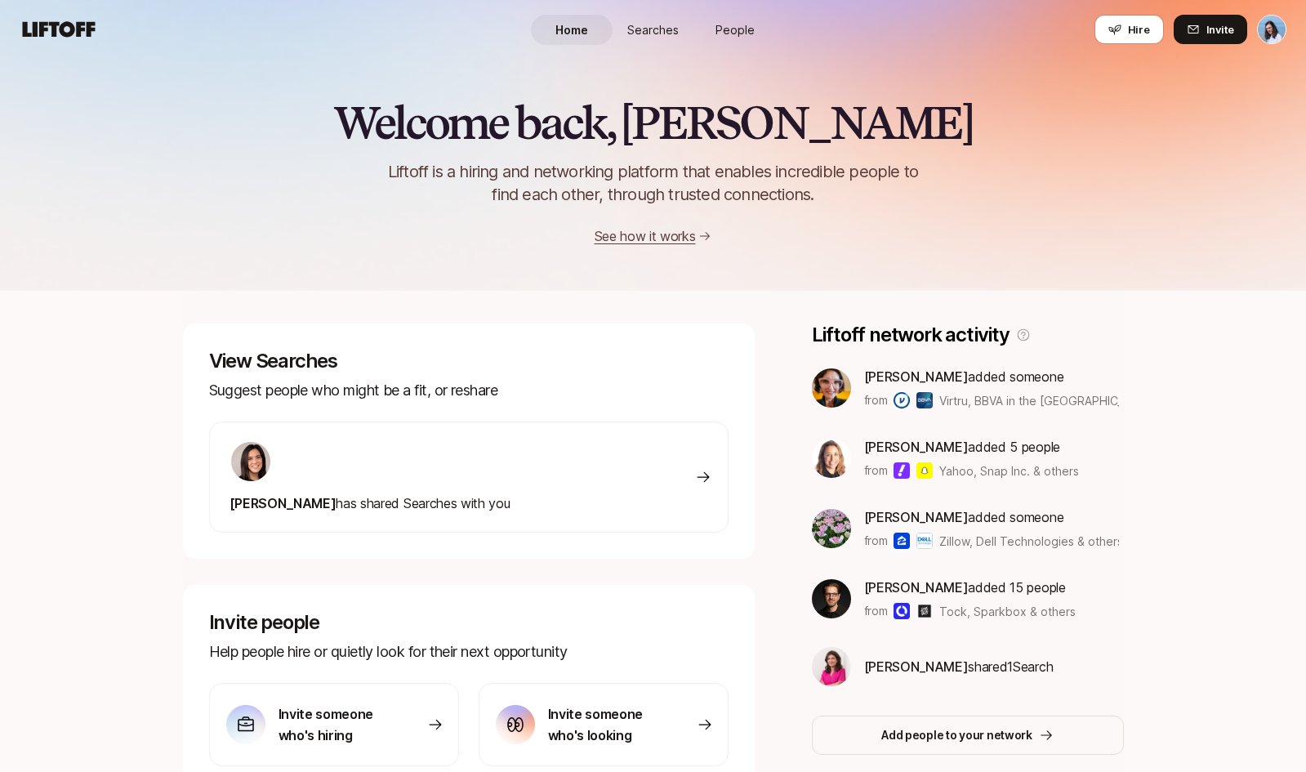
click at [736, 17] on link "People" at bounding box center [735, 30] width 82 height 30
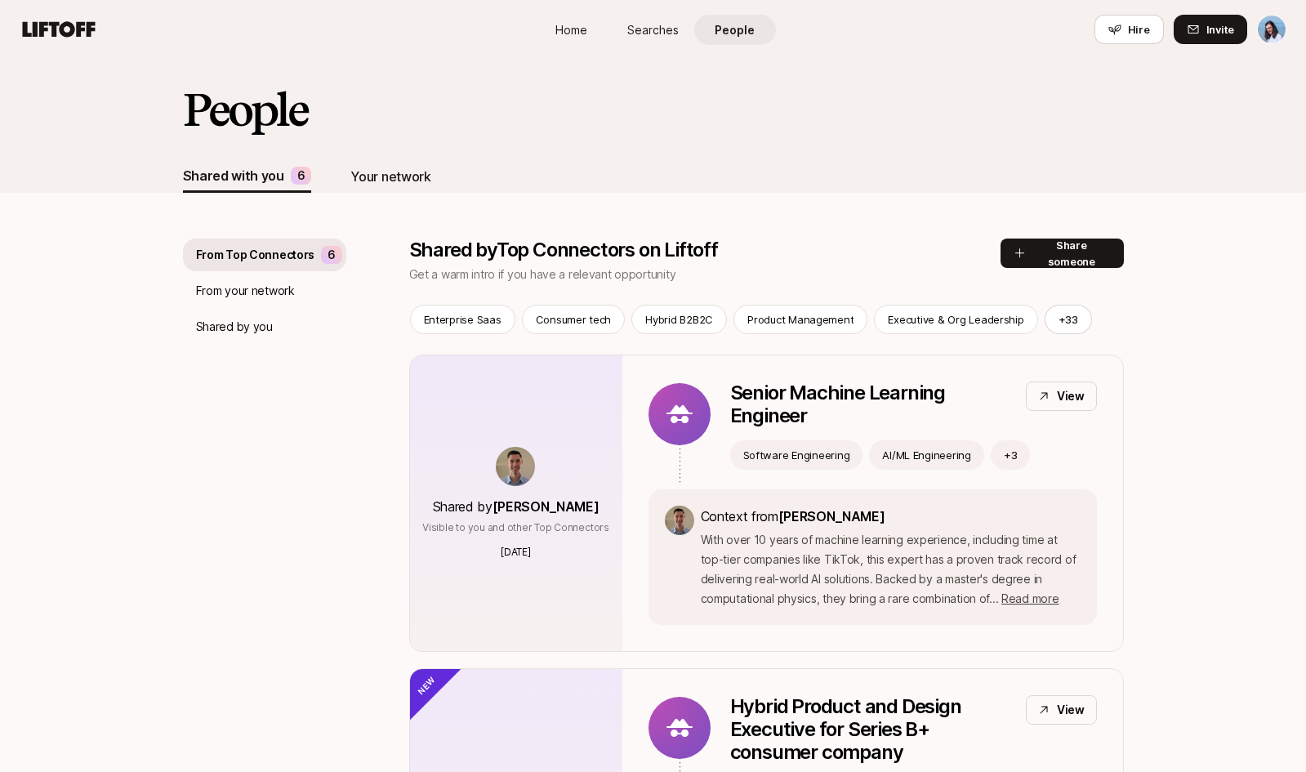
click at [381, 188] on div "Your network" at bounding box center [390, 176] width 80 height 33
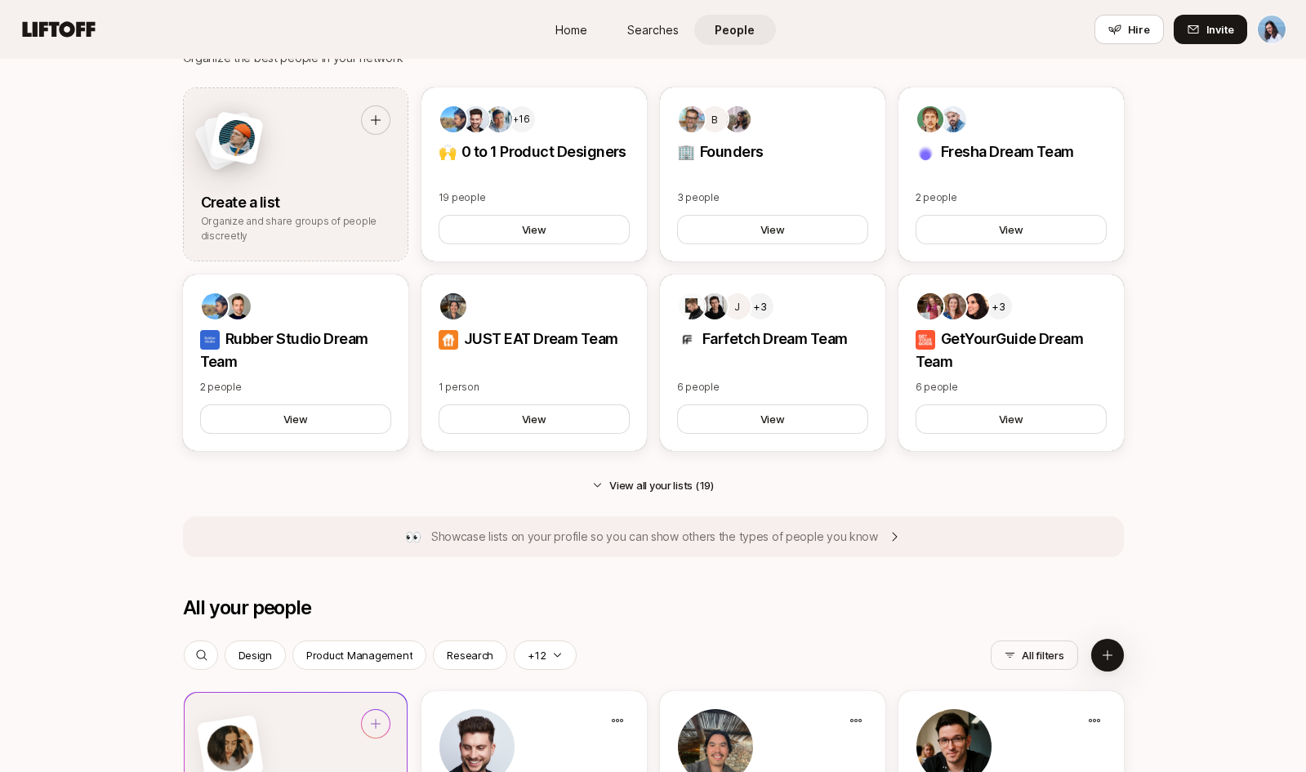
scroll to position [1161, 0]
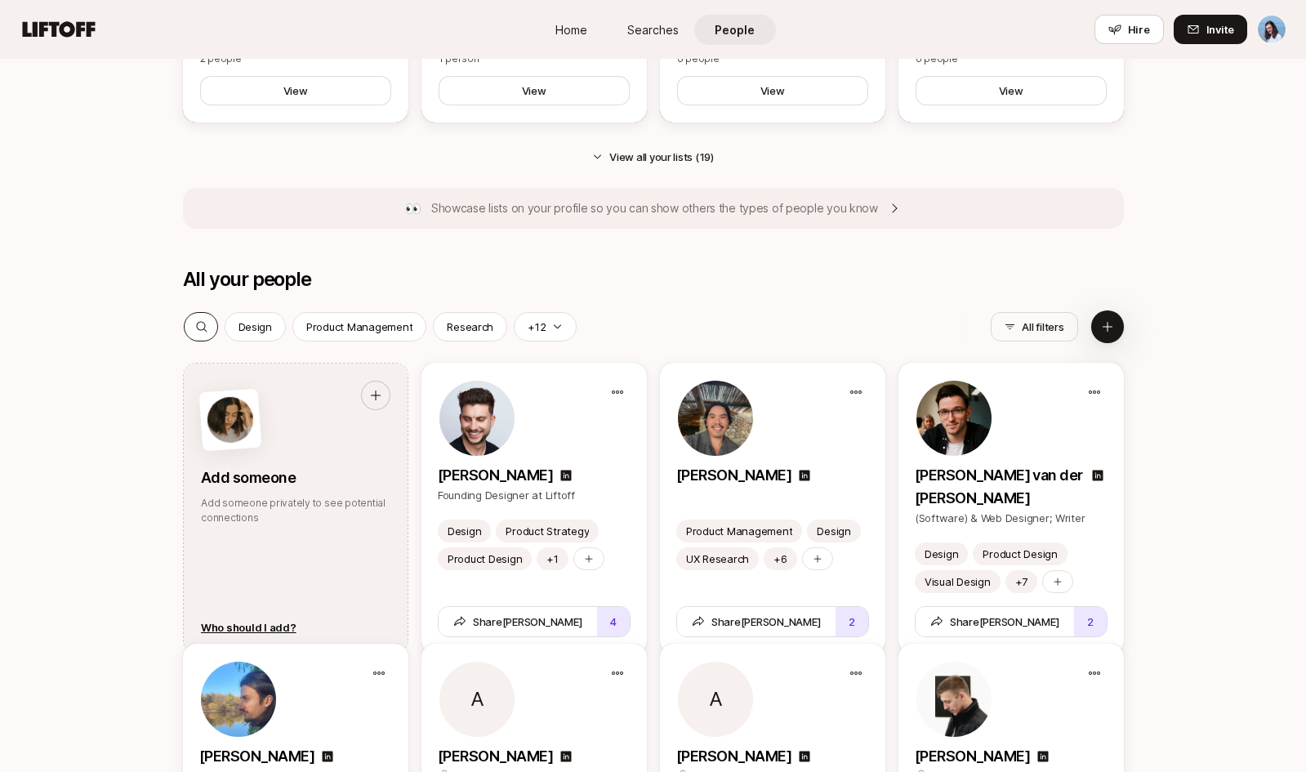
click at [190, 324] on div at bounding box center [202, 327] width 34 height 28
click at [313, 325] on input at bounding box center [294, 327] width 150 height 20
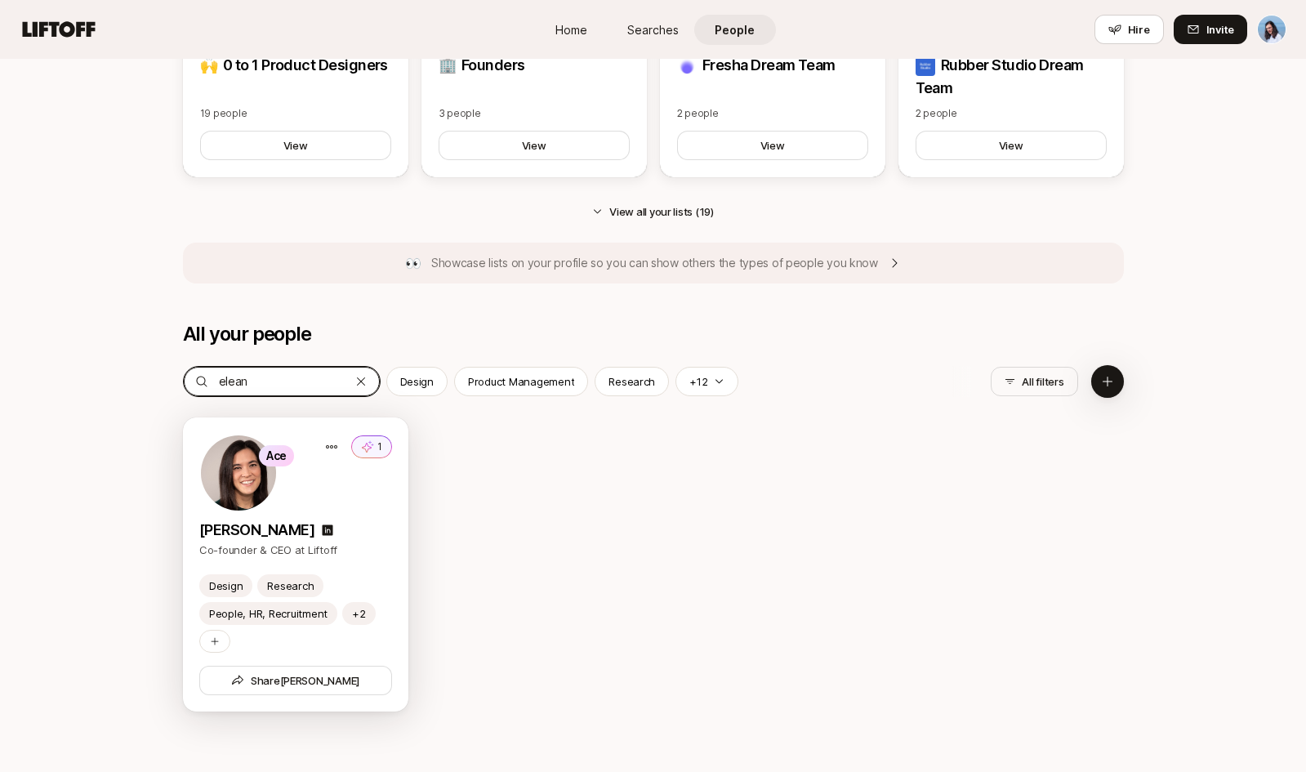
type input "elean"
click at [371, 493] on div "Ace 1" at bounding box center [295, 473] width 193 height 78
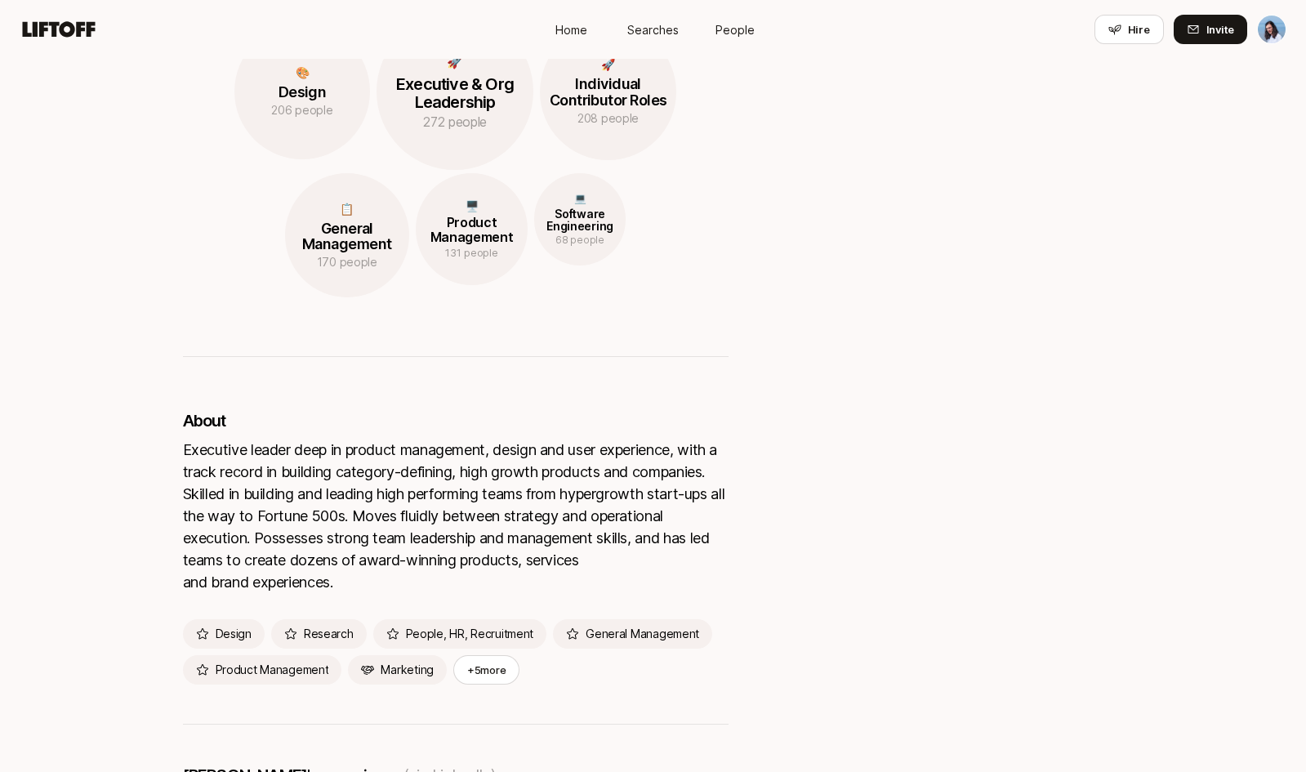
scroll to position [2745, 0]
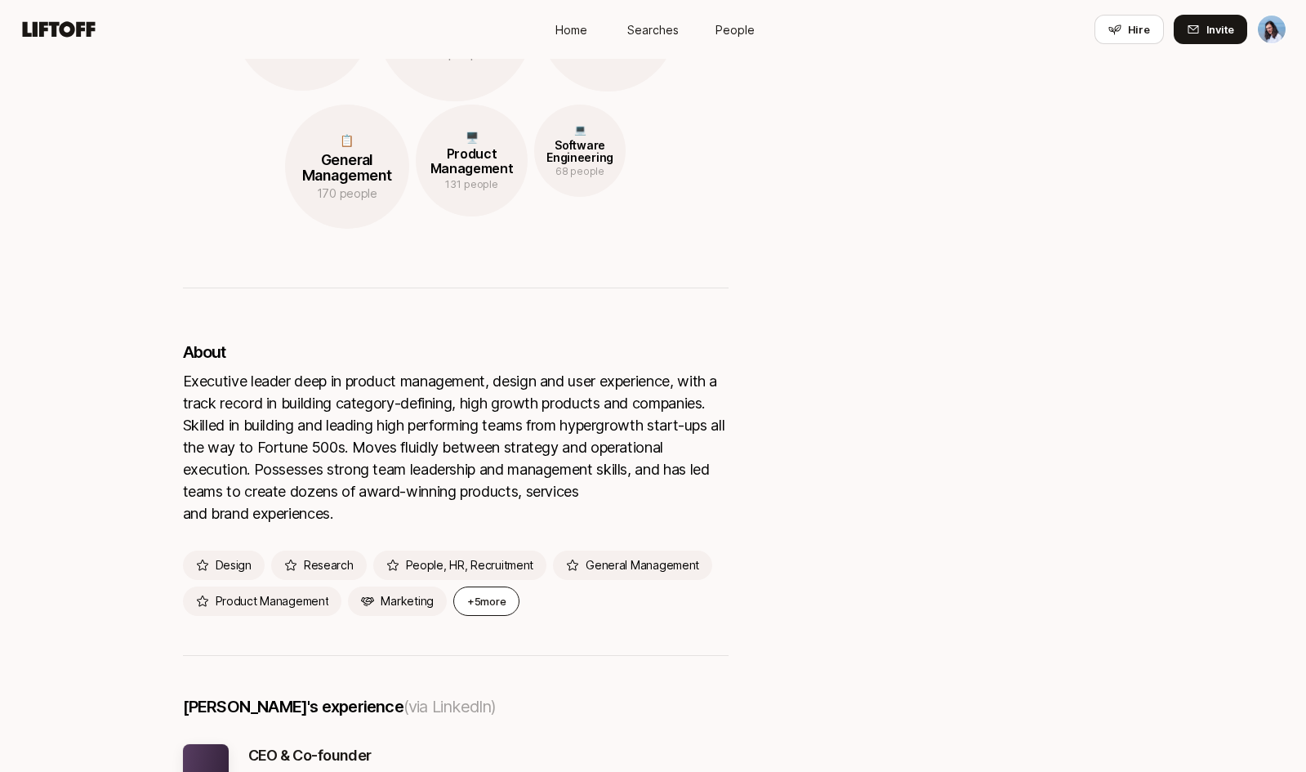
click at [511, 586] on button "+5 more" at bounding box center [486, 600] width 66 height 29
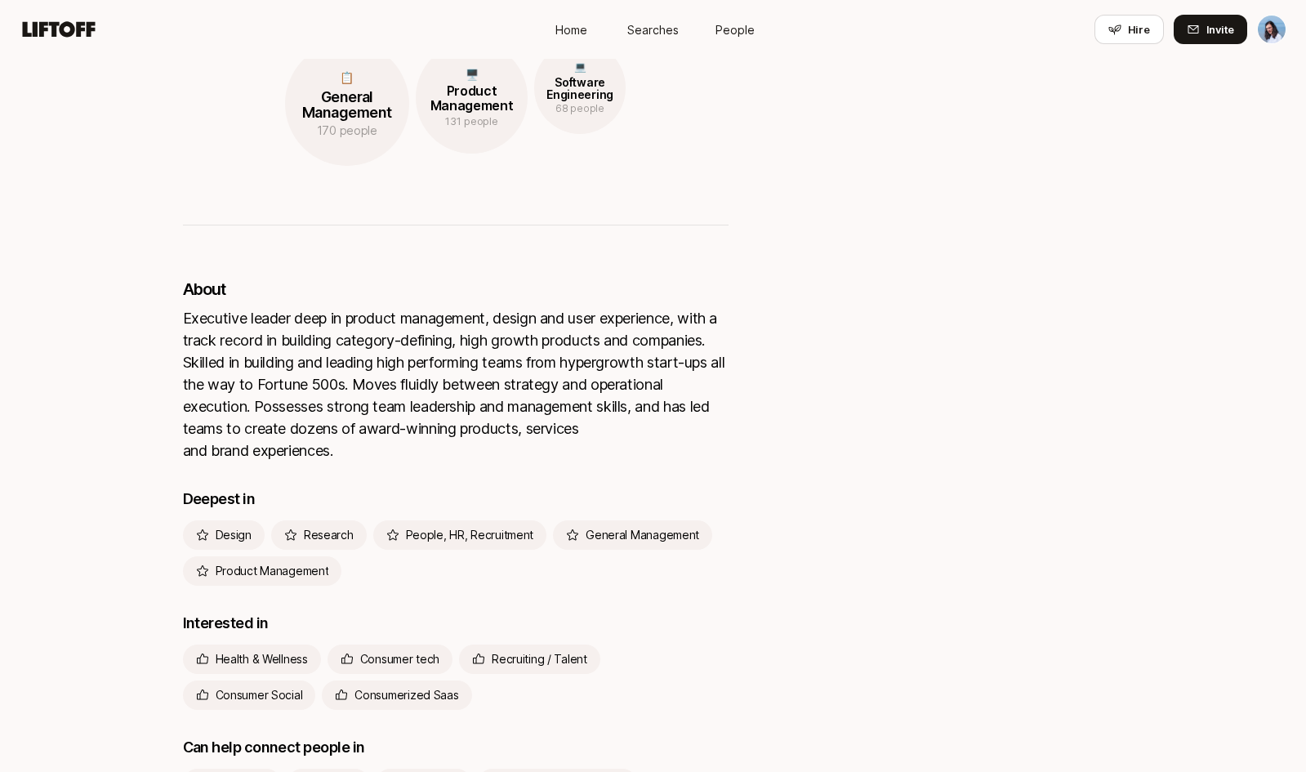
scroll to position [3008, 0]
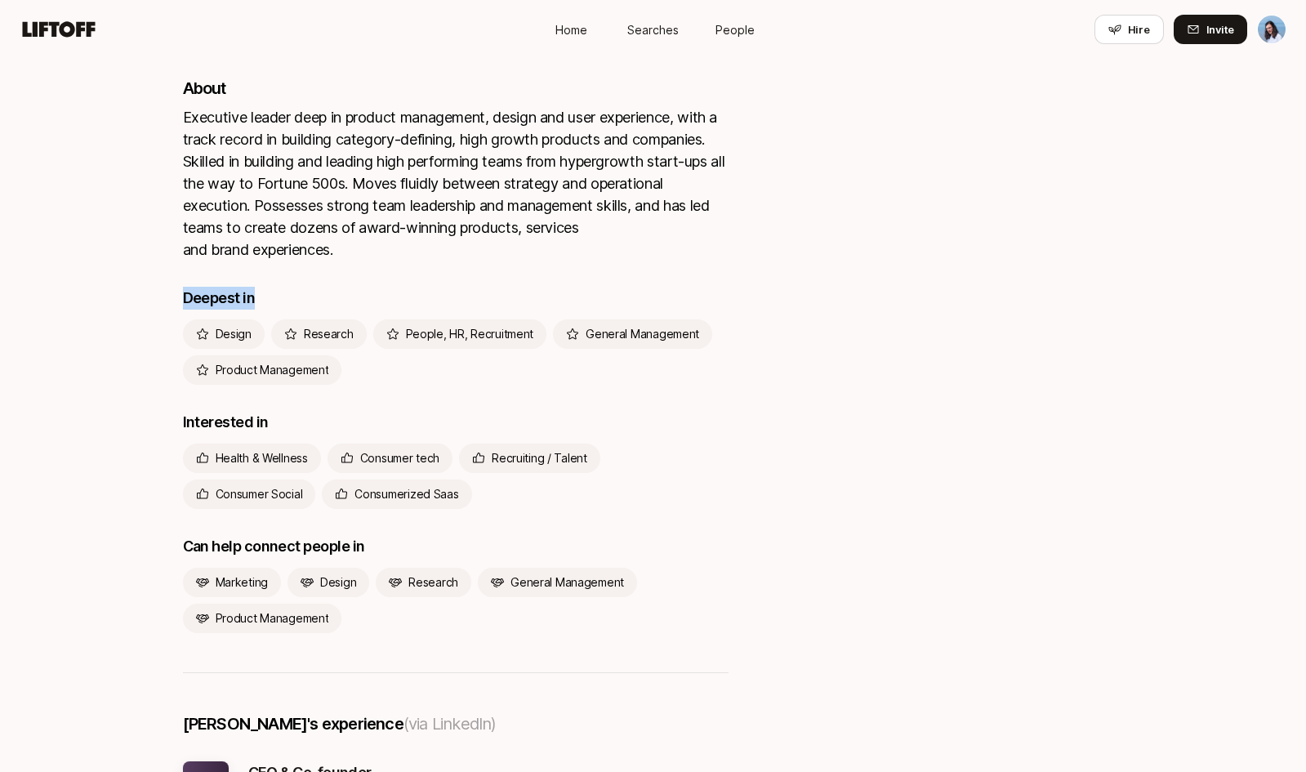
drag, startPoint x: 274, startPoint y: 265, endPoint x: 183, endPoint y: 263, distance: 90.7
click at [183, 287] on div "Deepest in" at bounding box center [456, 298] width 546 height 23
copy p "Deepest in"
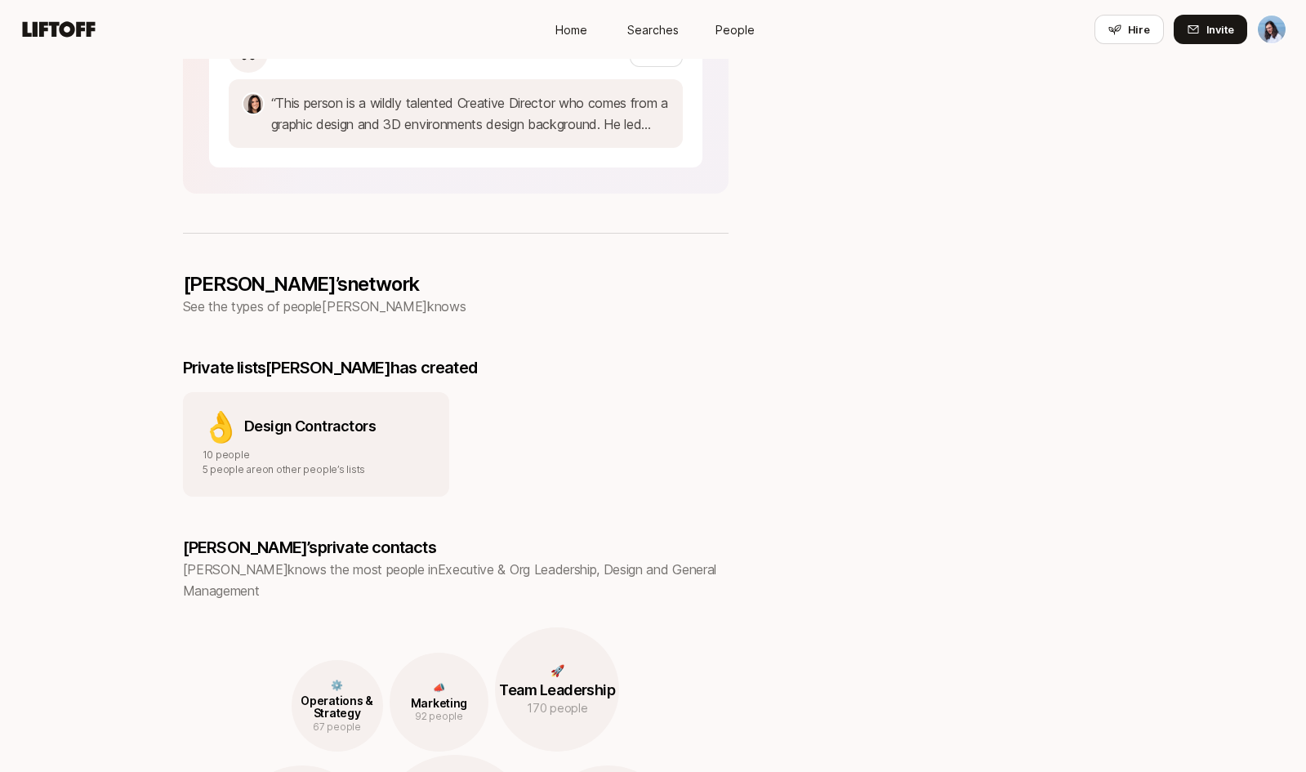
scroll to position [1929, 0]
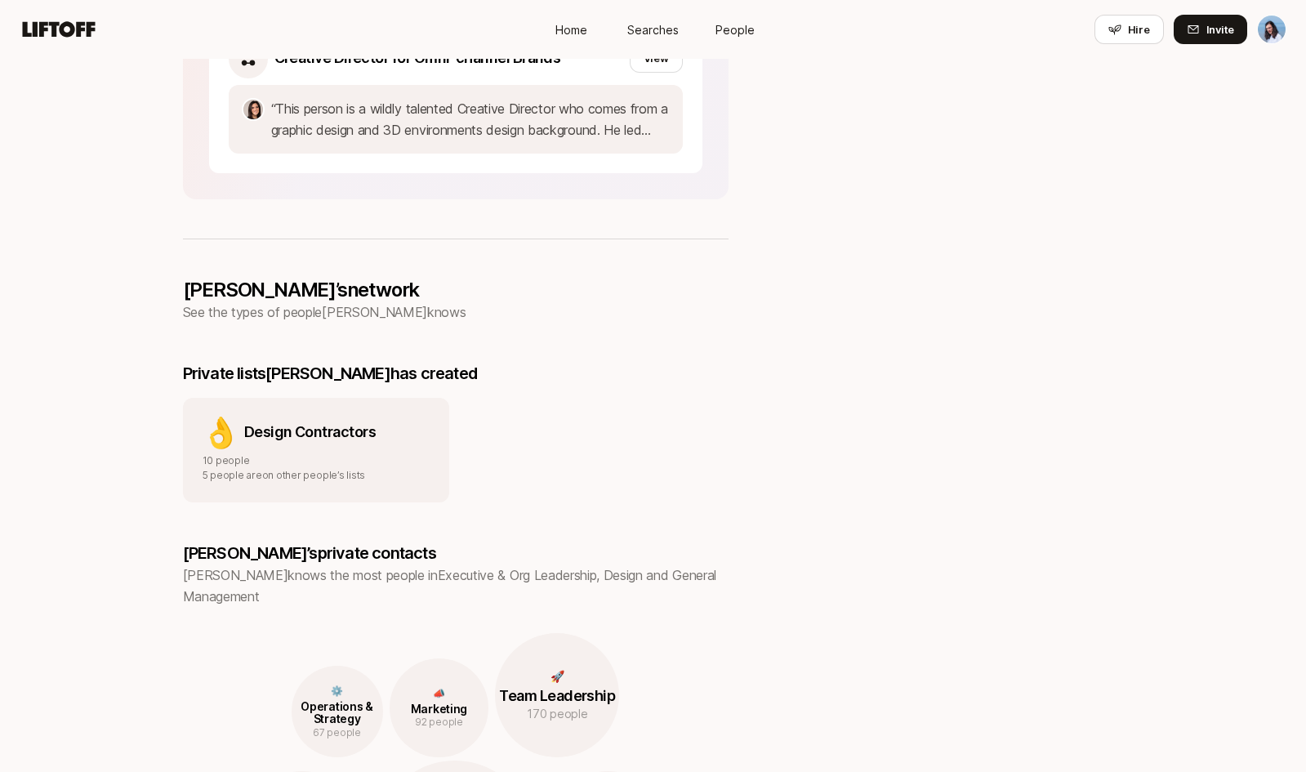
drag, startPoint x: 336, startPoint y: 261, endPoint x: 181, endPoint y: 255, distance: 155.3
copy p "[PERSON_NAME]’s network"
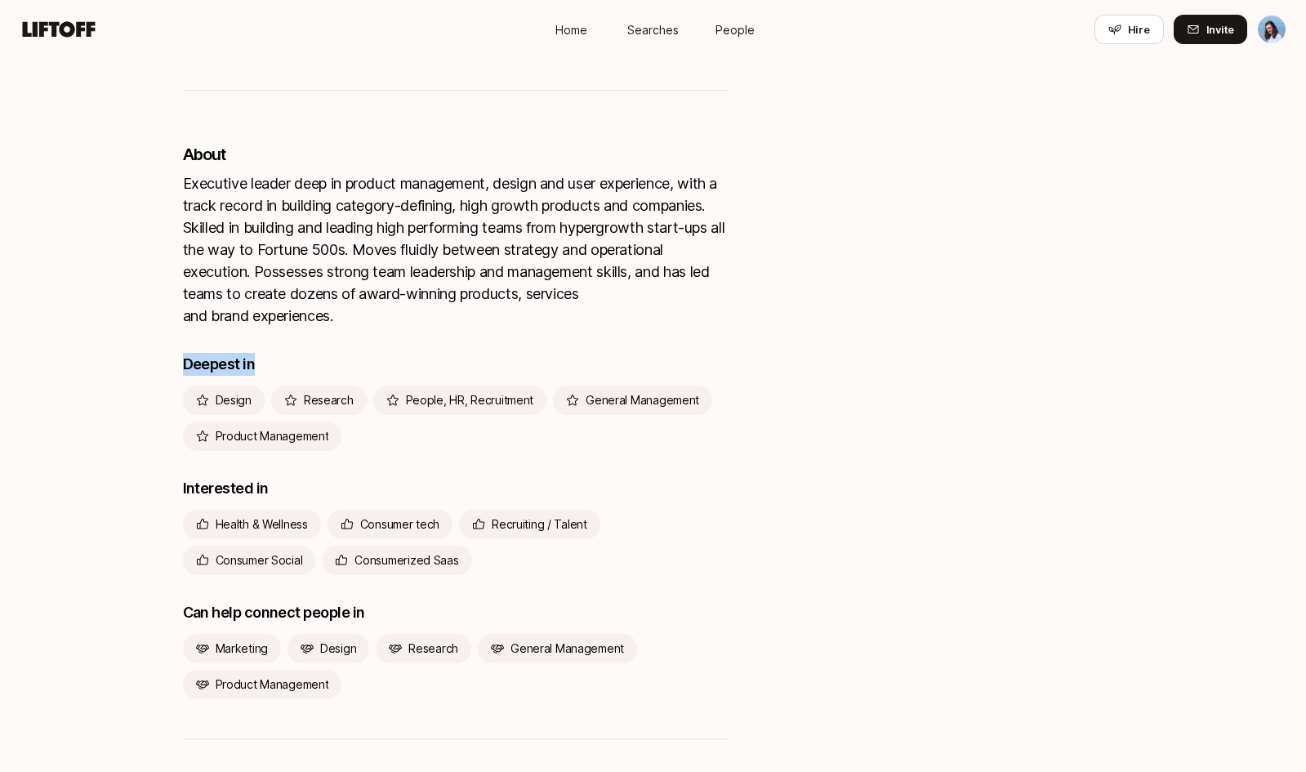
scroll to position [2946, 0]
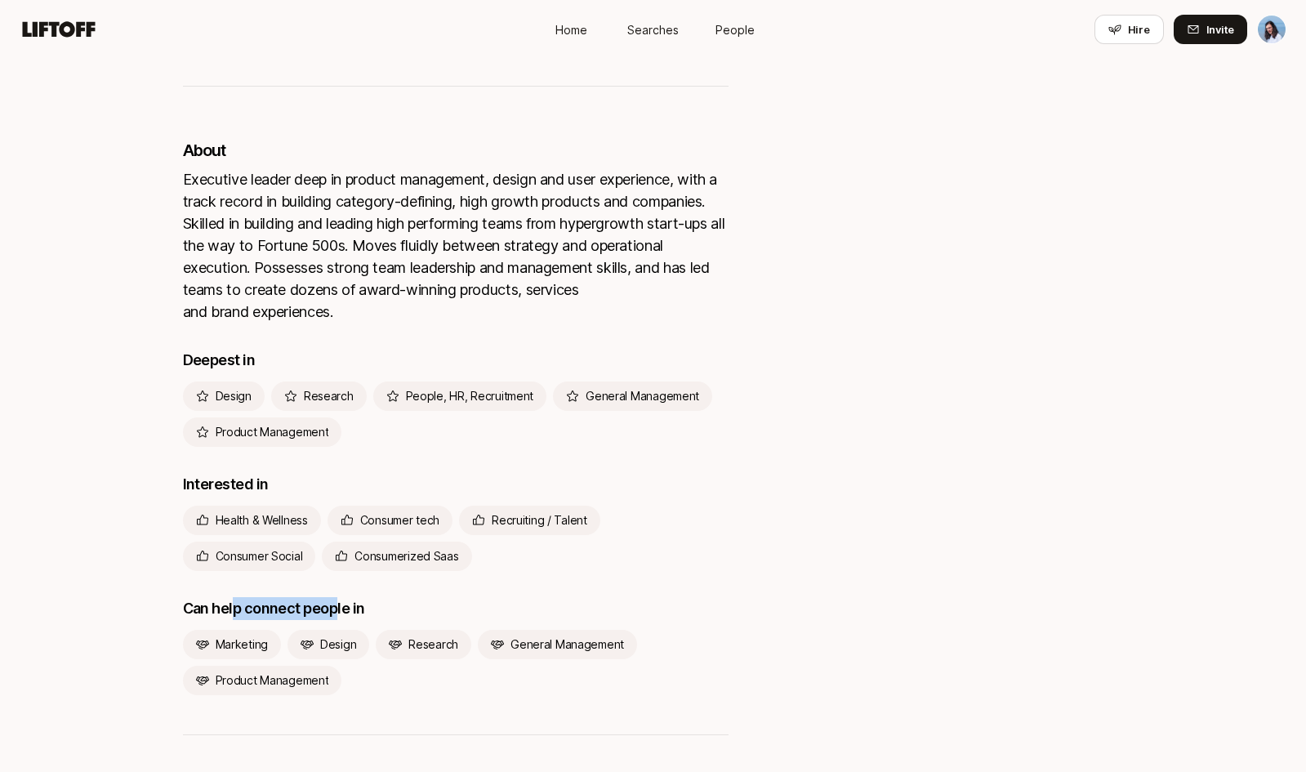
drag, startPoint x: 268, startPoint y: 577, endPoint x: 415, endPoint y: 574, distance: 147.1
click at [365, 597] on div "Can help connect people in" at bounding box center [456, 608] width 546 height 23
click at [415, 597] on div "Can help connect people in" at bounding box center [456, 608] width 546 height 23
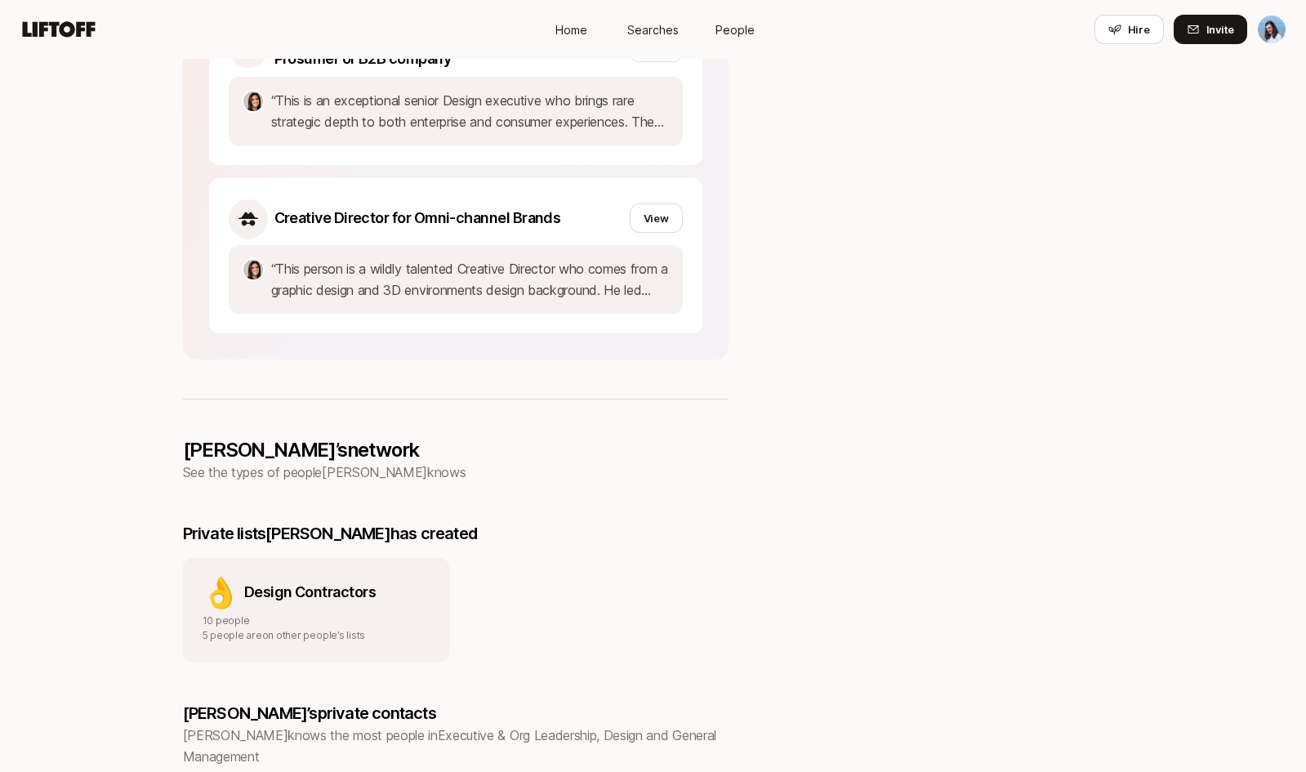
scroll to position [2133, 0]
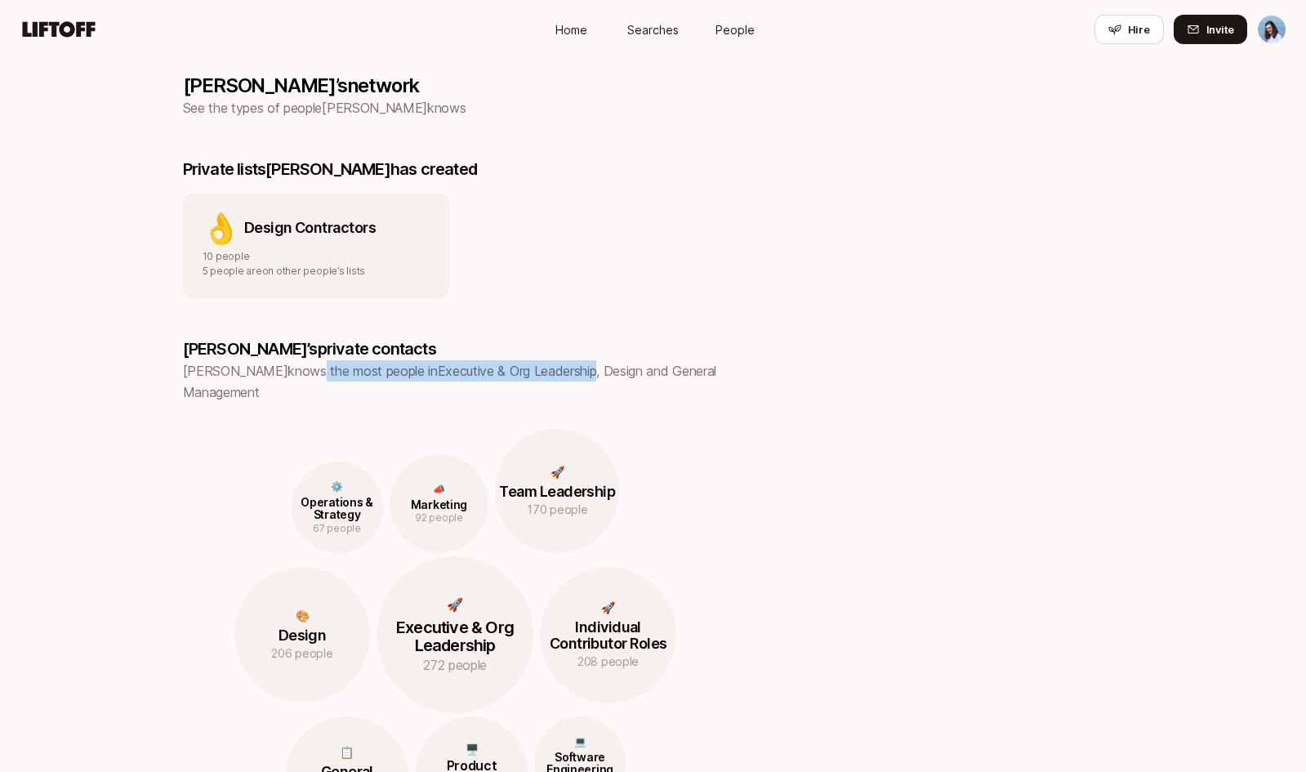
drag, startPoint x: 374, startPoint y: 338, endPoint x: 640, endPoint y: 336, distance: 265.5
click at [550, 360] on p "[PERSON_NAME] knows the most people in Executive & Org Leadership, Design and G…" at bounding box center [456, 381] width 546 height 42
click at [641, 360] on p "[PERSON_NAME] knows the most people in Executive & Org Leadership, Design and G…" at bounding box center [456, 381] width 546 height 42
drag, startPoint x: 250, startPoint y: 359, endPoint x: 172, endPoint y: 334, distance: 81.6
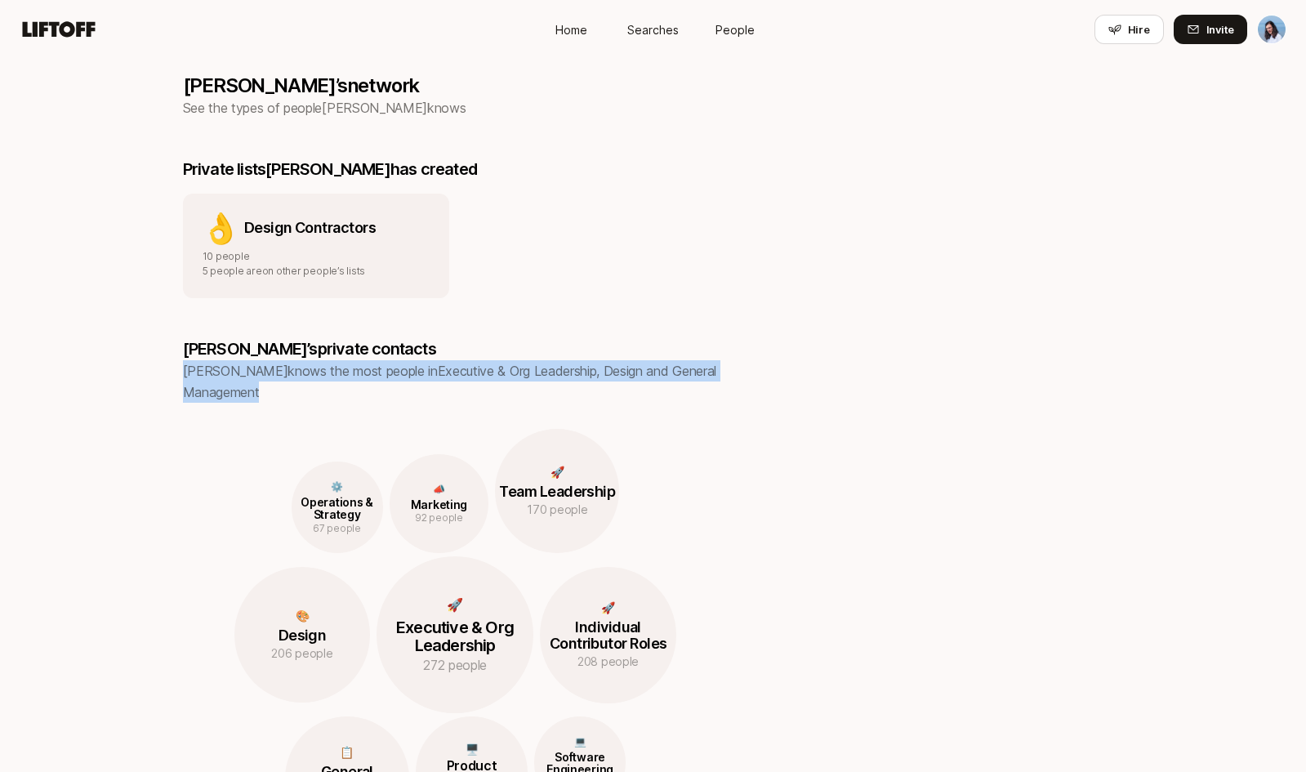
copy p "[PERSON_NAME] knows the most people in Executive & Org Leadership, Design and G…"
